Goal: Check status: Check status

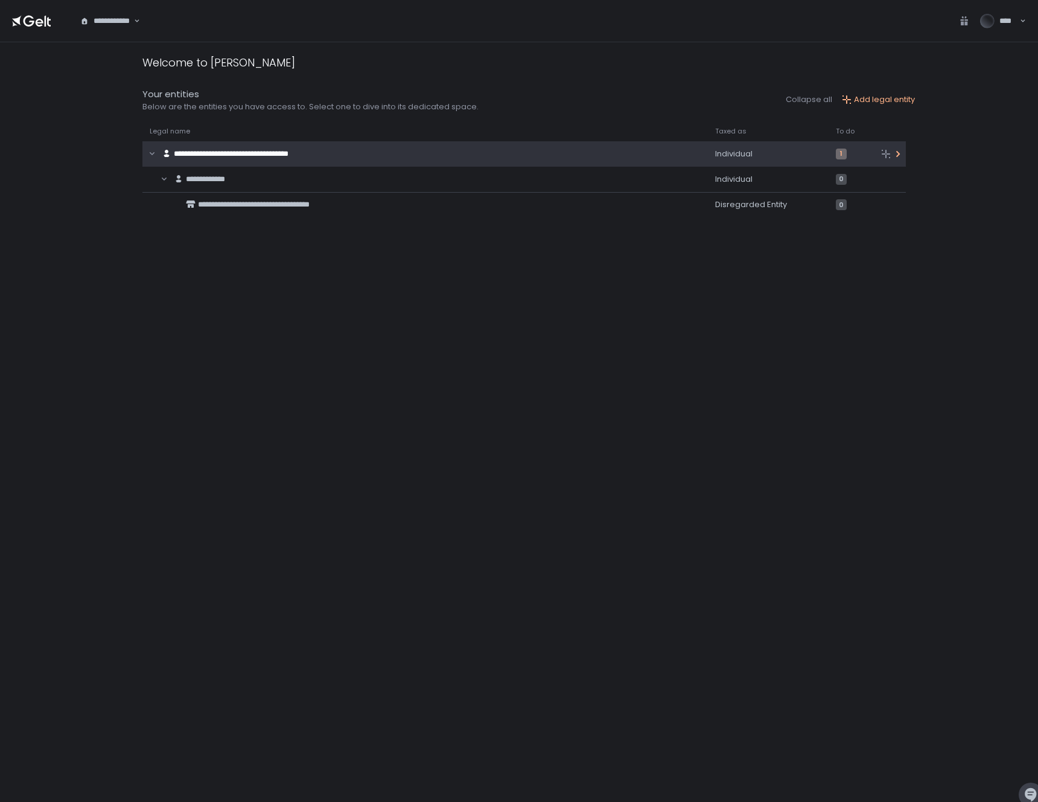
click at [289, 152] on span "**********" at bounding box center [231, 154] width 115 height 8
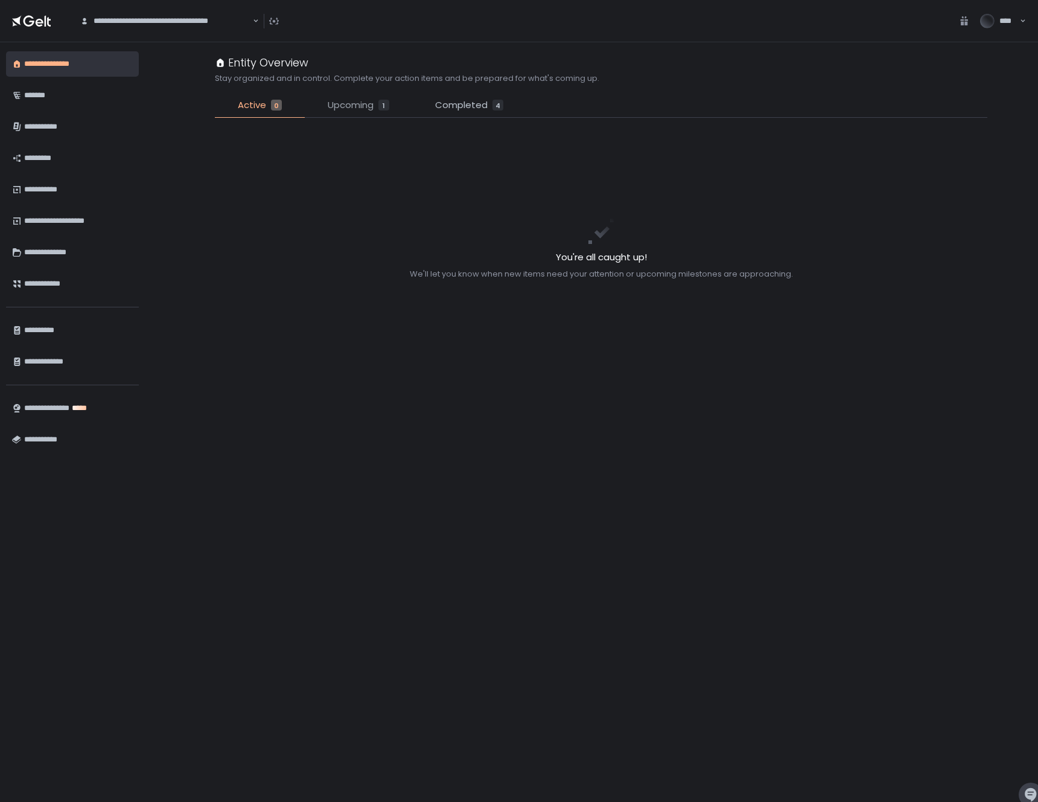
click at [342, 112] on span "Upcoming" at bounding box center [351, 105] width 46 height 14
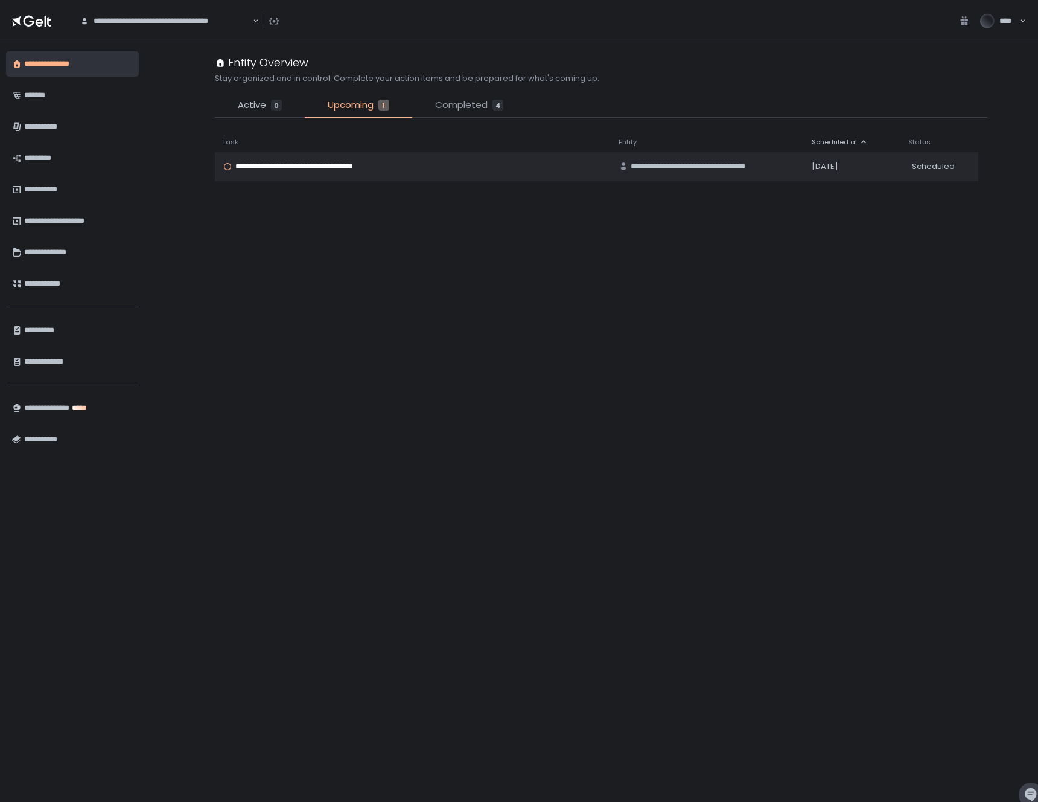
click at [461, 107] on span "Completed" at bounding box center [461, 105] width 53 height 14
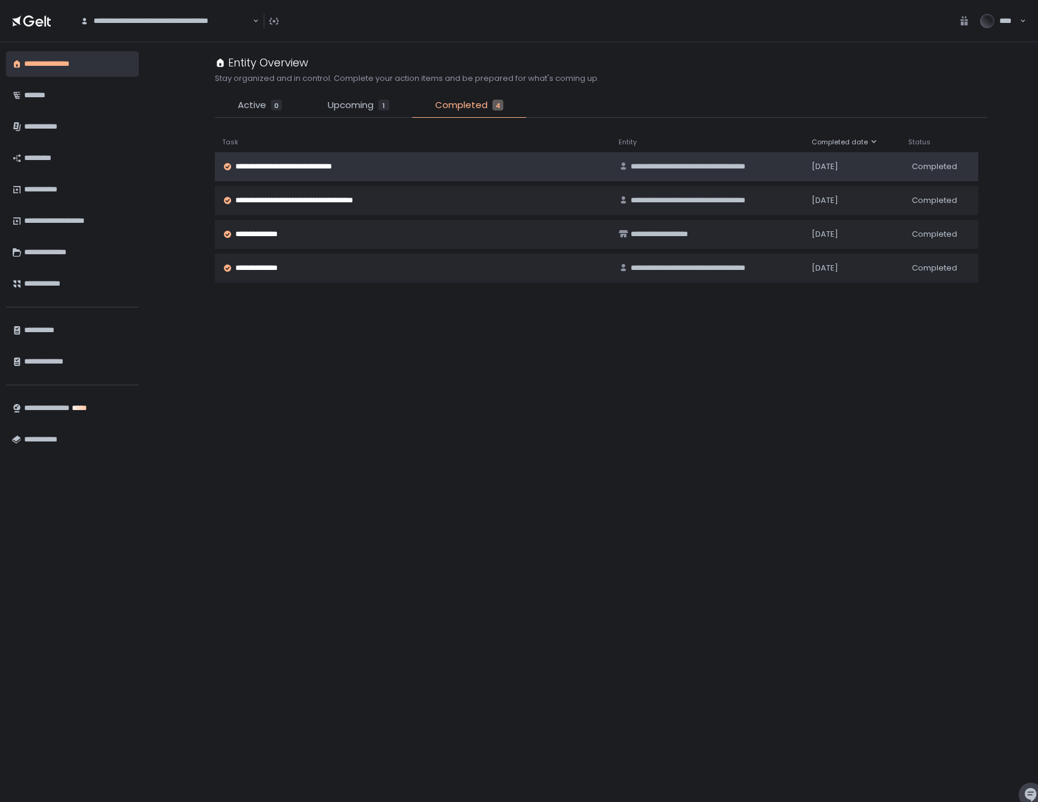
click at [316, 166] on span "**********" at bounding box center [294, 166] width 118 height 11
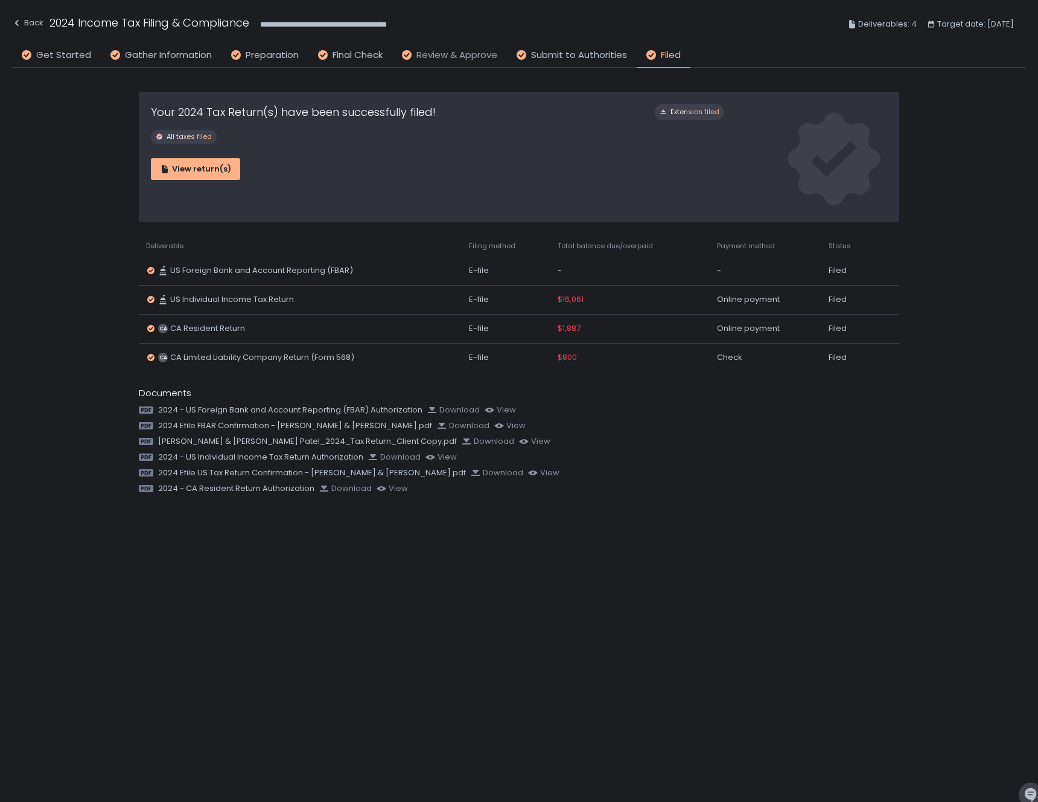
click at [432, 48] on span "Review & Approve" at bounding box center [457, 55] width 81 height 14
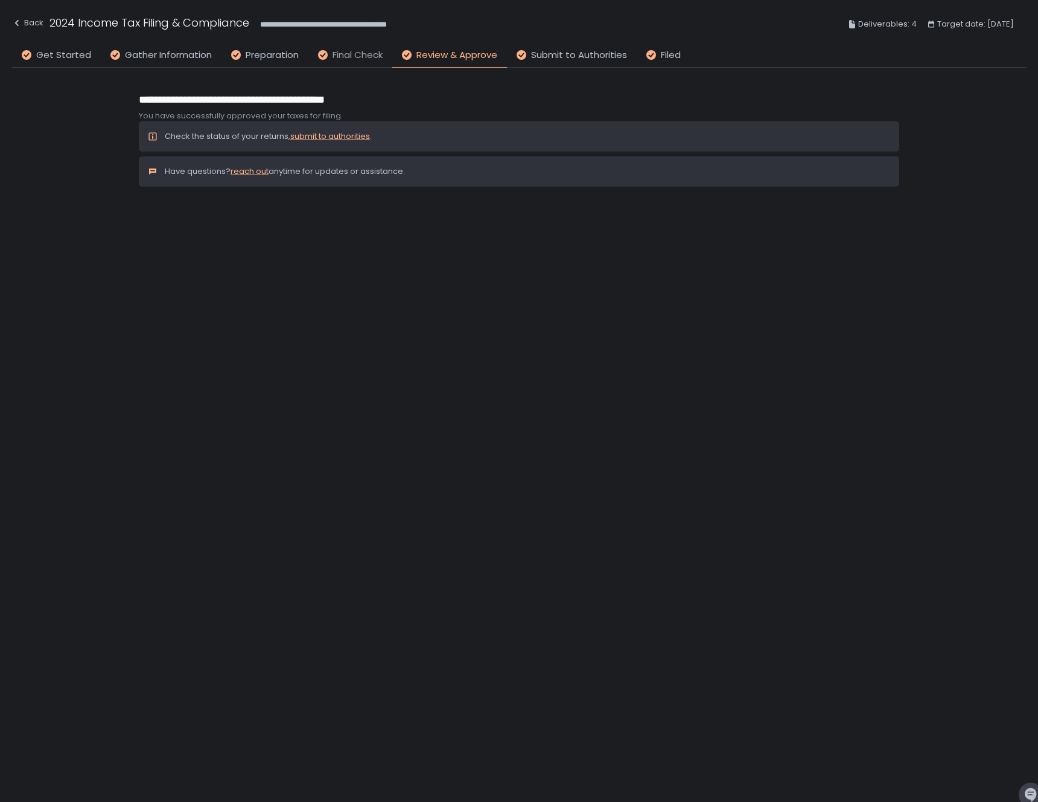
click at [372, 56] on span "Final Check" at bounding box center [358, 55] width 50 height 14
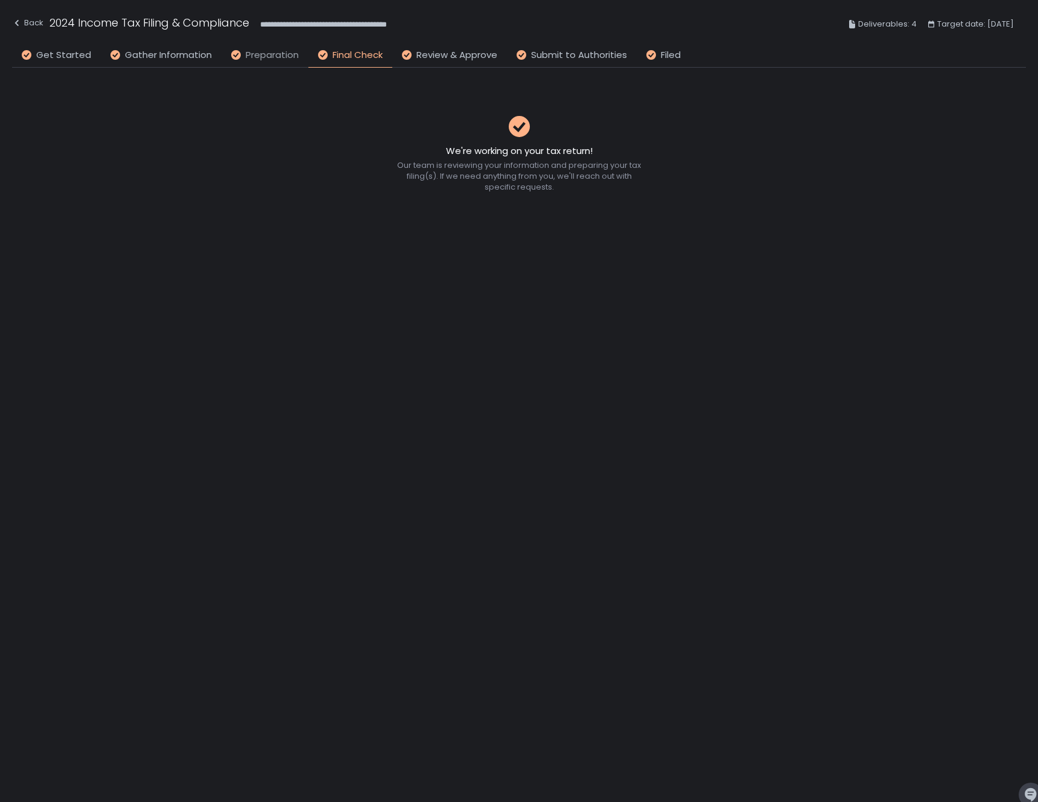
click at [256, 56] on span "Preparation" at bounding box center [272, 55] width 53 height 14
click at [485, 53] on span "Review & Approve" at bounding box center [457, 55] width 81 height 14
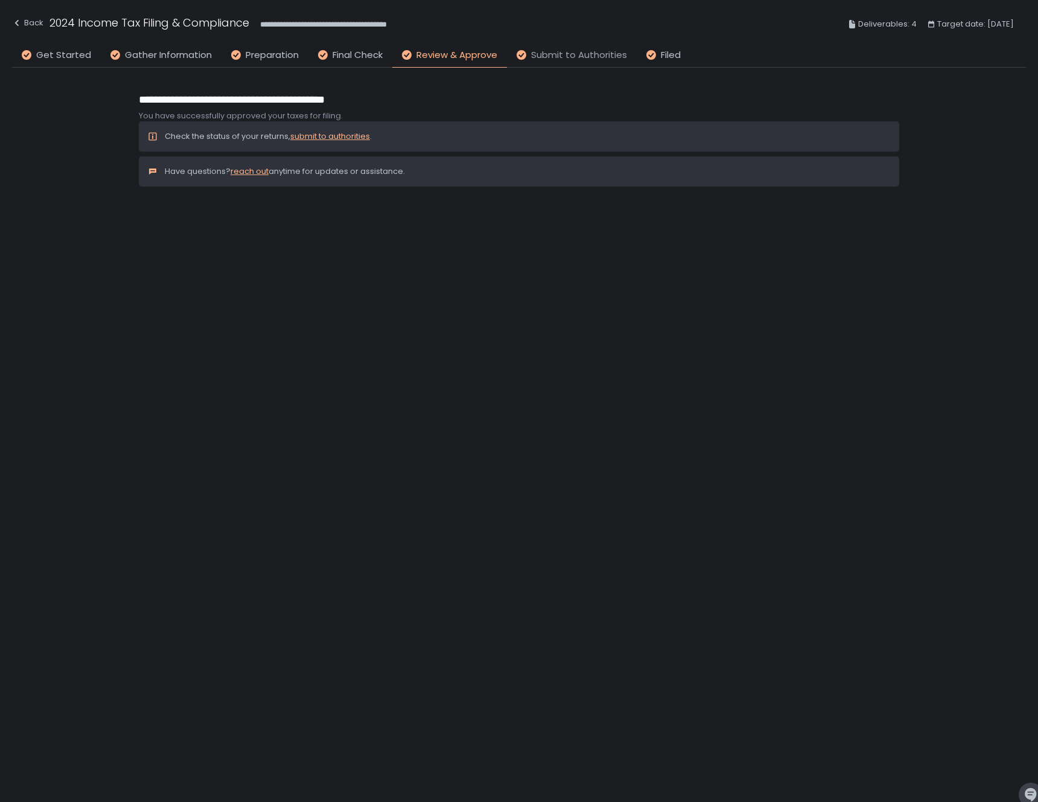
click at [586, 55] on span "Submit to Authorities" at bounding box center [579, 55] width 96 height 14
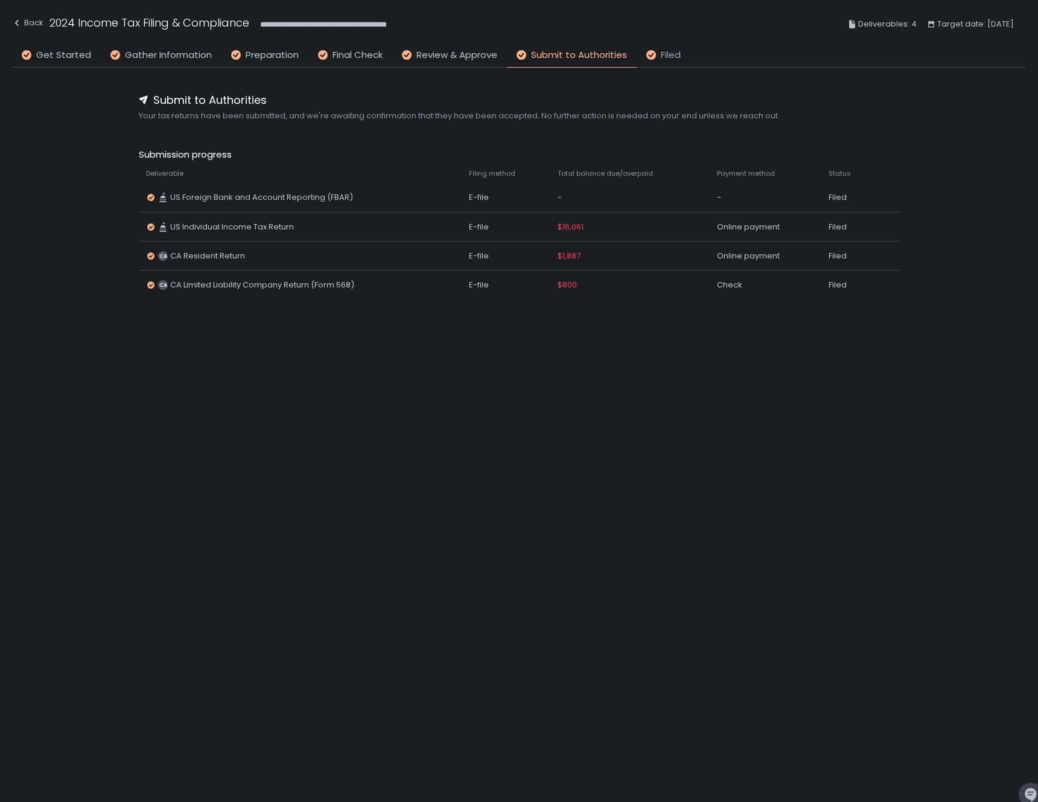
click at [668, 54] on span "Filed" at bounding box center [671, 55] width 20 height 14
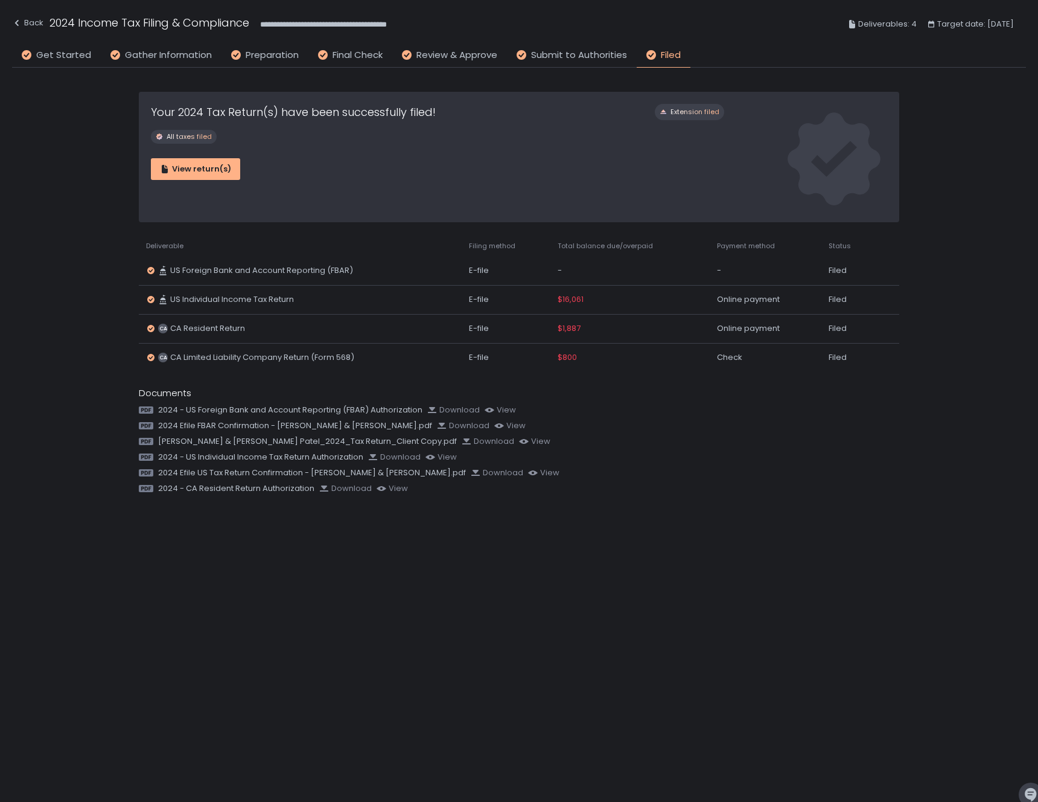
click at [232, 191] on div "Your 2024 Tax Return(s) have been successfully filed! Extension filed All taxes…" at bounding box center [438, 157] width 598 height 130
click at [215, 168] on div "View return(s)" at bounding box center [195, 169] width 71 height 11
